Goal: Transaction & Acquisition: Purchase product/service

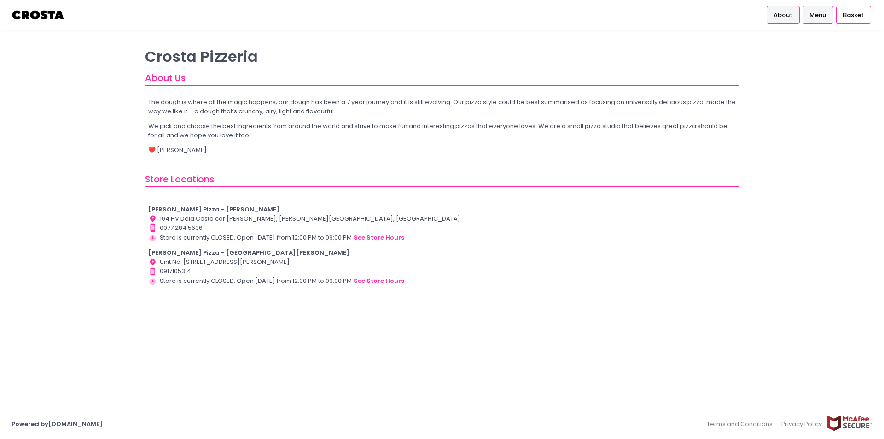
click at [827, 13] on link "Menu" at bounding box center [818, 15] width 31 height 18
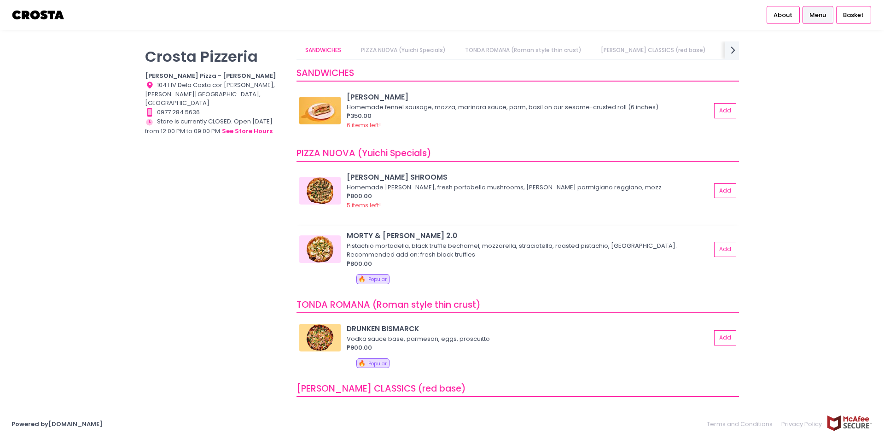
click at [523, 243] on div "Pistachio mortadella, black truffle bechamel, mozzarella, straciatella, roasted…" at bounding box center [528, 250] width 362 height 18
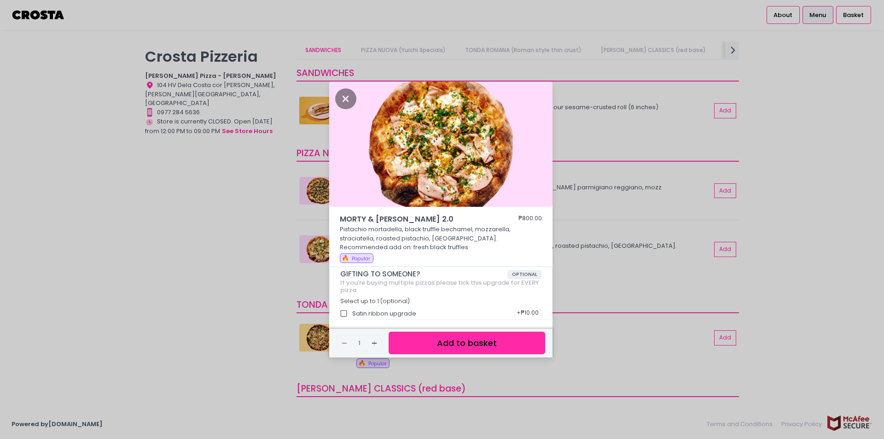
drag, startPoint x: 630, startPoint y: 246, endPoint x: 635, endPoint y: 222, distance: 24.4
click at [632, 246] on div "MORTY & [PERSON_NAME] 2.0 ₱800.00 Pistachio mortadella, black truffle bechamel,…" at bounding box center [442, 219] width 884 height 439
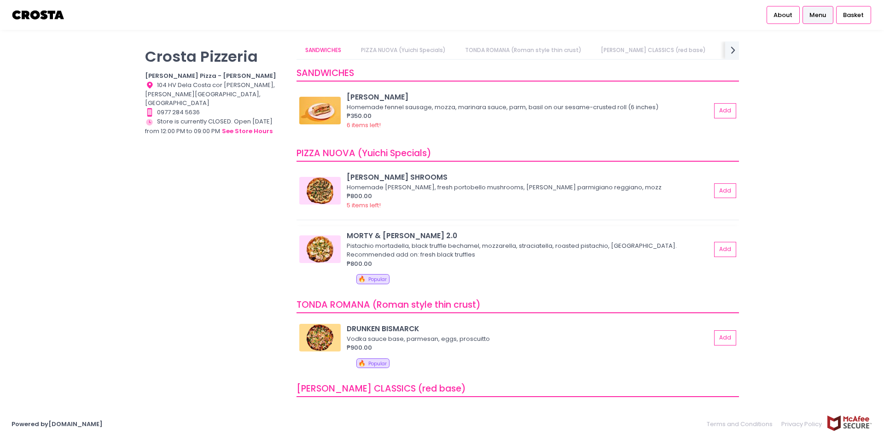
click at [377, 242] on div "Pistachio mortadella, black truffle bechamel, mozzarella, straciatella, roasted…" at bounding box center [528, 250] width 362 height 18
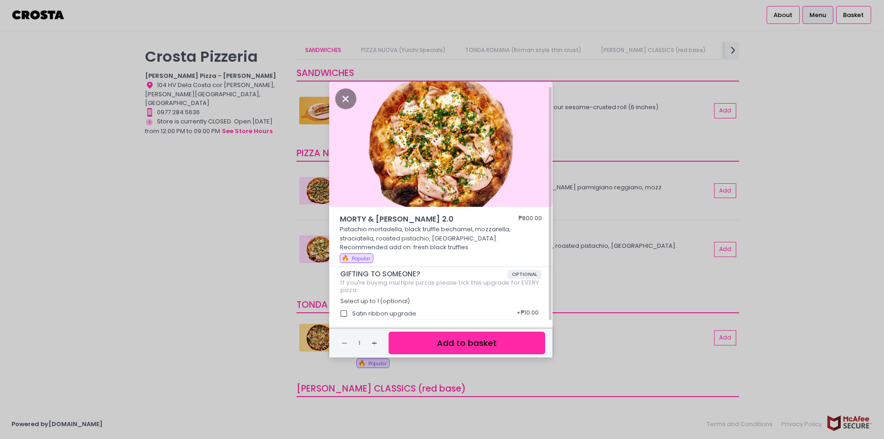
scroll to position [4, 0]
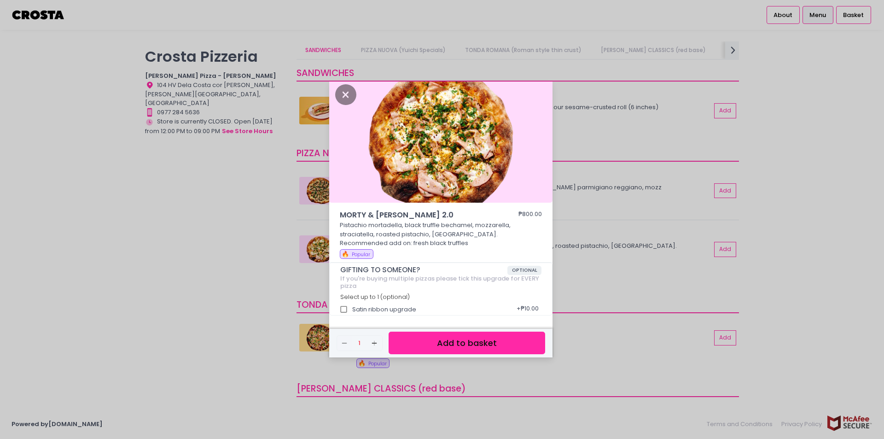
click at [692, 146] on div "MORTY & [PERSON_NAME] 2.0 ₱800.00 Pistachio mortadella, black truffle bechamel,…" at bounding box center [442, 219] width 884 height 439
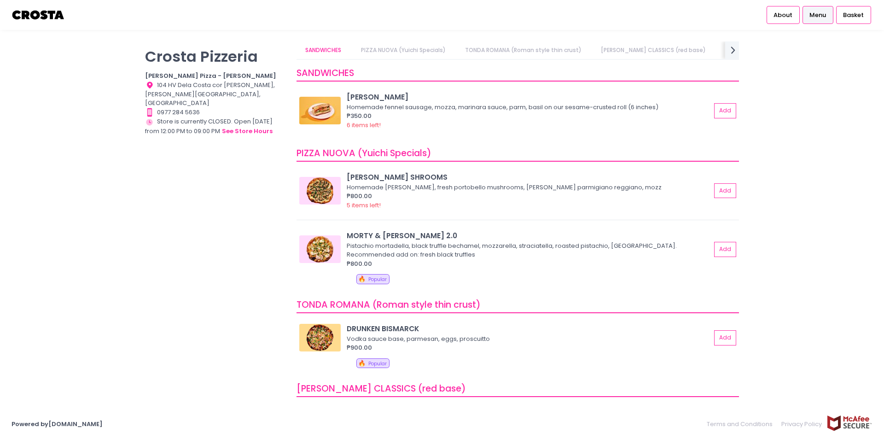
scroll to position [3, 0]
click at [385, 240] on div "MORTY & [PERSON_NAME] 2.0" at bounding box center [529, 235] width 364 height 11
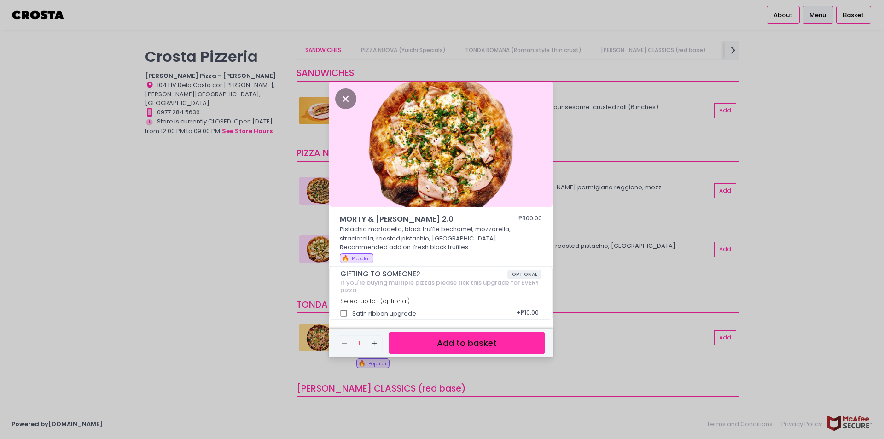
click at [784, 151] on div "MORTY & [PERSON_NAME] 2.0 ₱800.00 Pistachio mortadella, black truffle bechamel,…" at bounding box center [442, 219] width 884 height 439
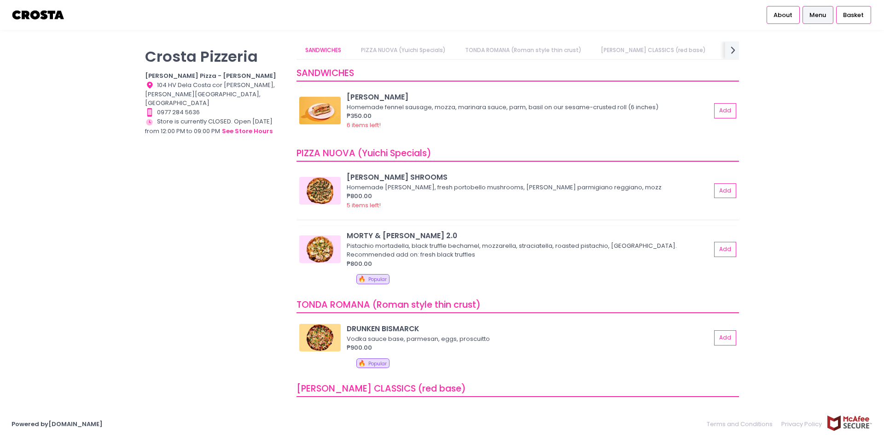
click at [332, 255] on img at bounding box center [319, 249] width 41 height 28
